Goal: Use online tool/utility: Utilize a website feature to perform a specific function

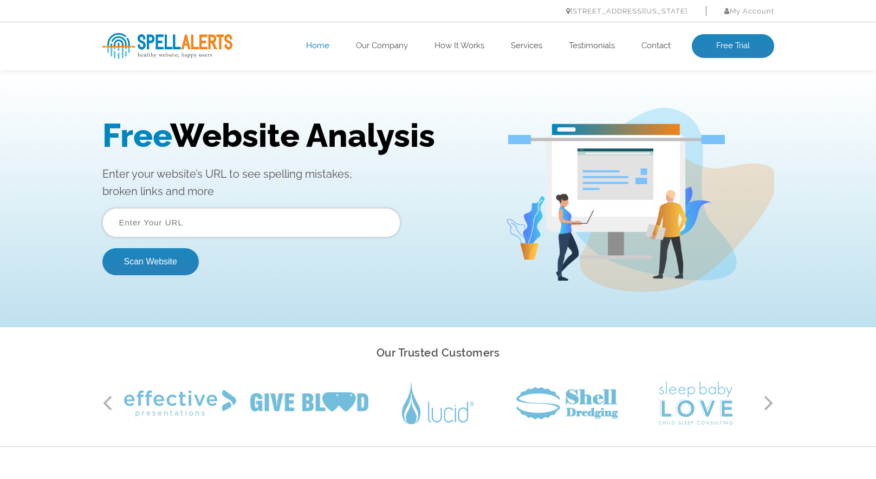
click at [304, 215] on input "text" at bounding box center [251, 222] width 298 height 29
click at [228, 212] on input "text" at bounding box center [251, 222] width 298 height 29
paste input "spellalerts.com"
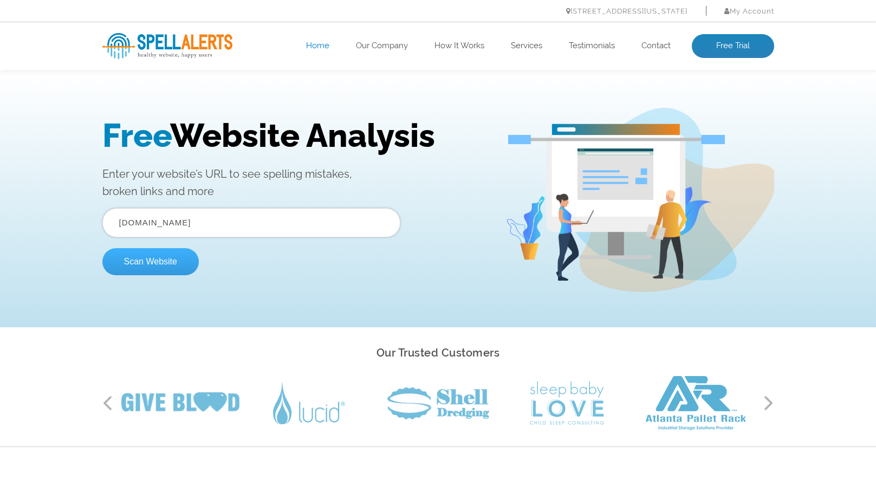
type input "spellalerts.com"
click at [151, 264] on button "Scan Website" at bounding box center [150, 261] width 96 height 27
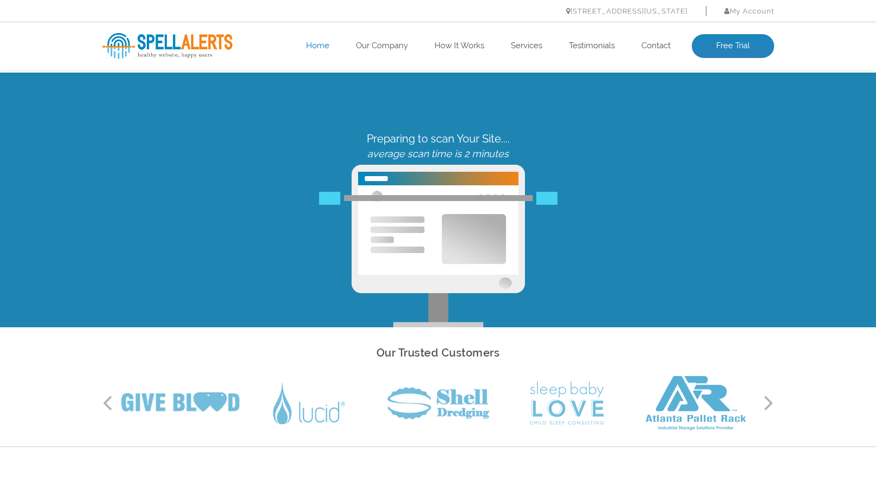
click at [174, 47] on img at bounding box center [167, 46] width 130 height 26
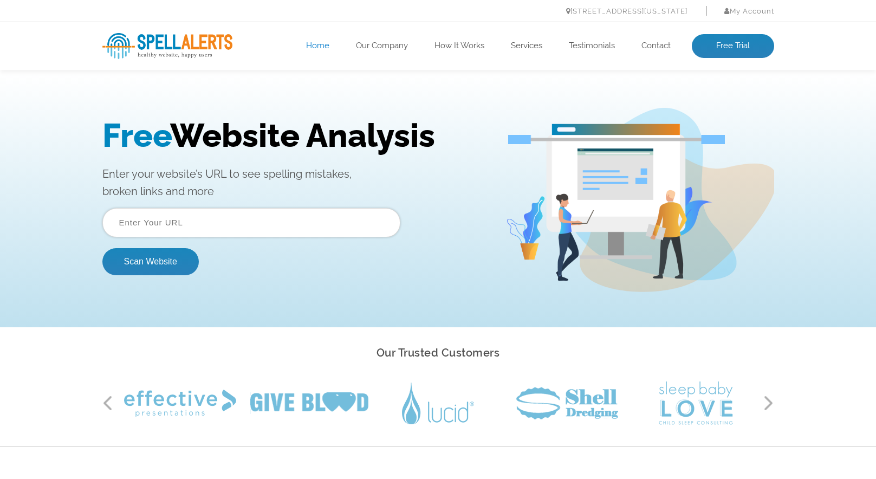
click at [284, 238] on form "Scan Website" at bounding box center [251, 241] width 298 height 67
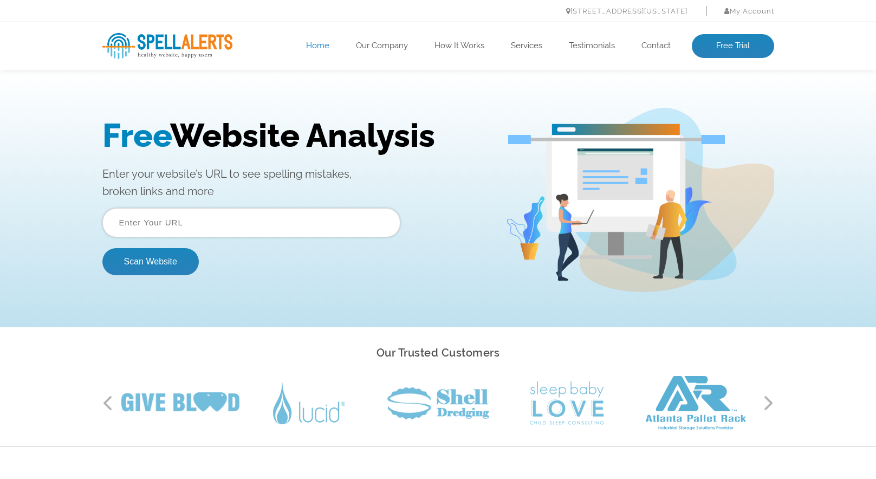
click at [255, 221] on input "text" at bounding box center [251, 222] width 298 height 29
paste input "[URL][DOMAIN_NAME]"
type input "[URL][DOMAIN_NAME]"
click at [164, 267] on button "Scan Website" at bounding box center [150, 261] width 96 height 27
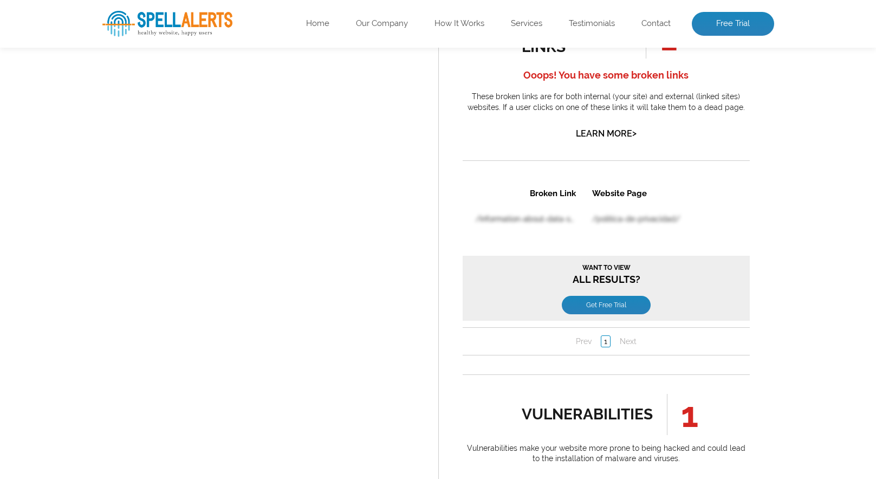
scroll to position [1138, 0]
